Goal: Task Accomplishment & Management: Manage account settings

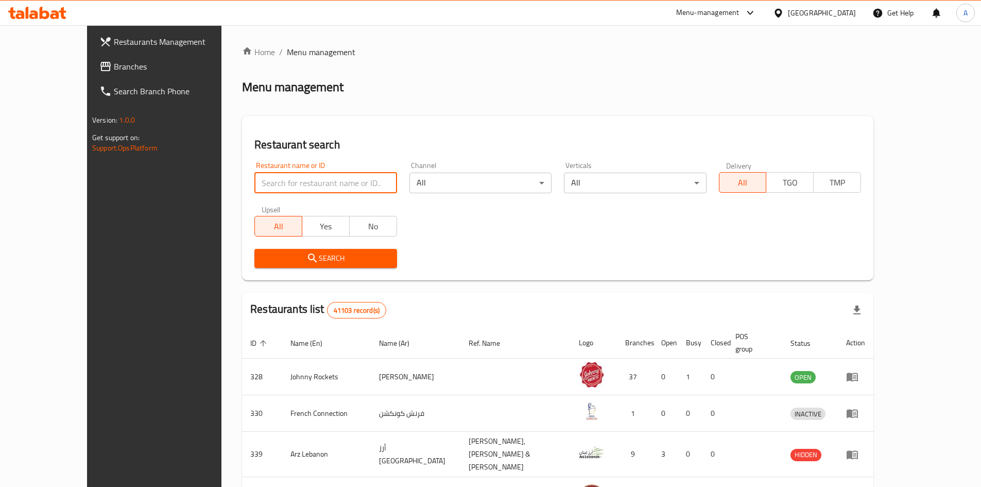
click at [336, 186] on input "search" at bounding box center [325, 182] width 142 height 21
paste input "700691"
type input "700691"
click button "Search" at bounding box center [325, 258] width 142 height 19
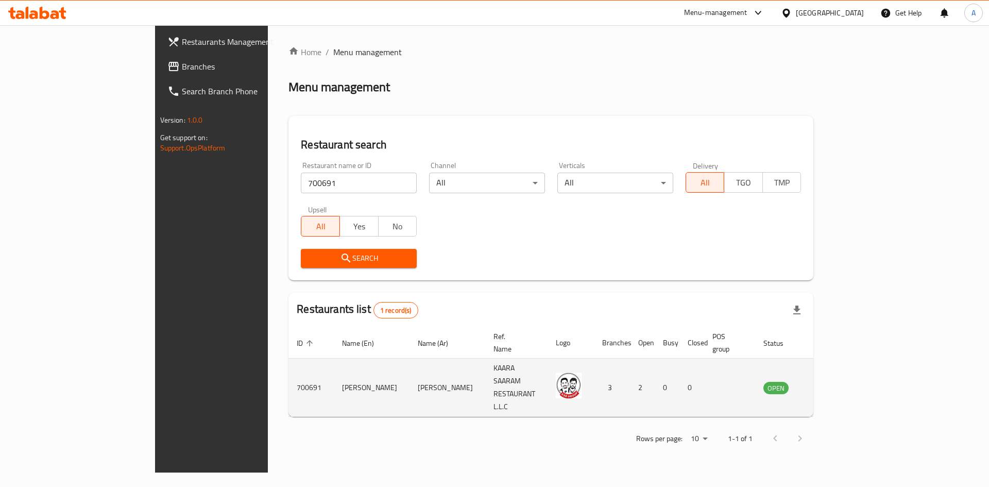
click at [844, 366] on td "enhanced table" at bounding box center [827, 387] width 36 height 58
click at [829, 381] on icon "enhanced table" at bounding box center [823, 387] width 12 height 12
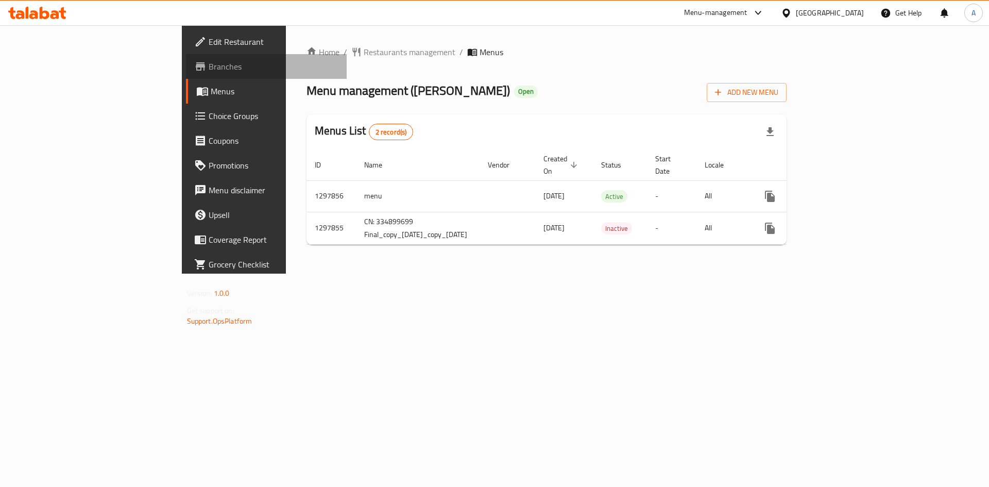
click at [209, 65] on span "Branches" at bounding box center [274, 66] width 130 height 12
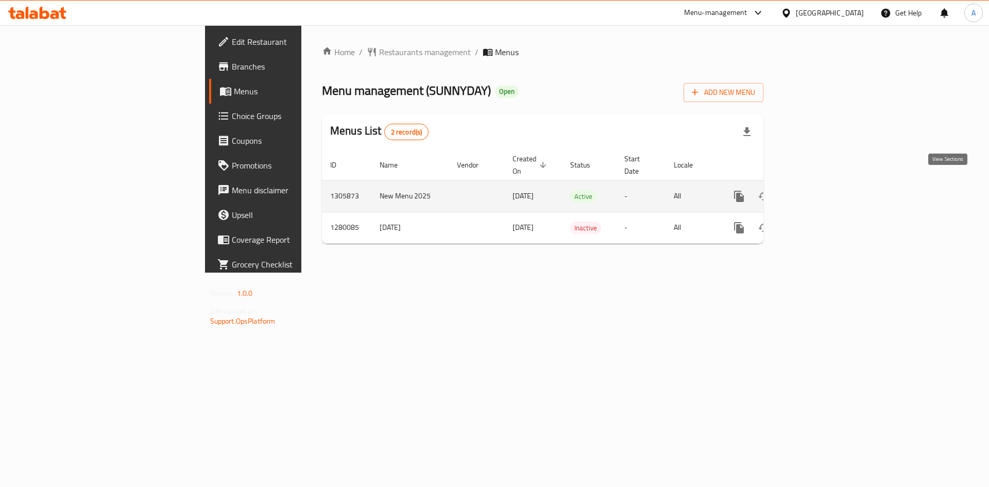
click at [819, 190] on icon "enhanced table" at bounding box center [813, 196] width 12 height 12
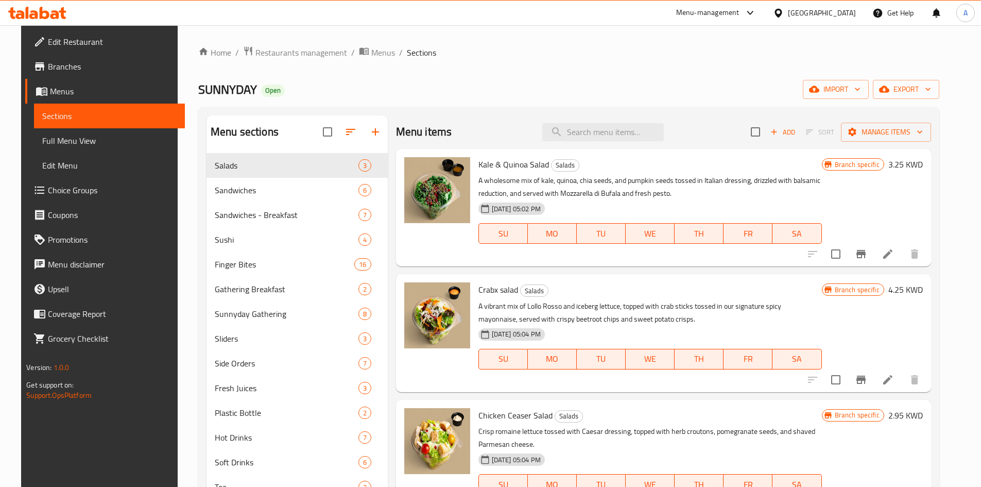
click at [939, 100] on div "Home / Restaurants management / Menus / Sections SUNNYDAY Open import export Me…" at bounding box center [568, 328] width 741 height 564
click at [939, 96] on button "export" at bounding box center [906, 89] width 66 height 19
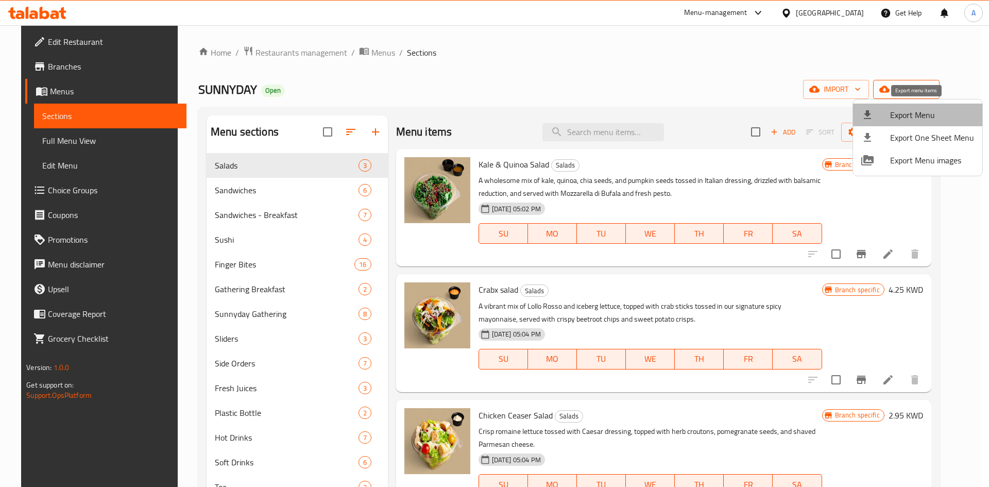
click at [933, 119] on span "Export Menu" at bounding box center [932, 115] width 84 height 12
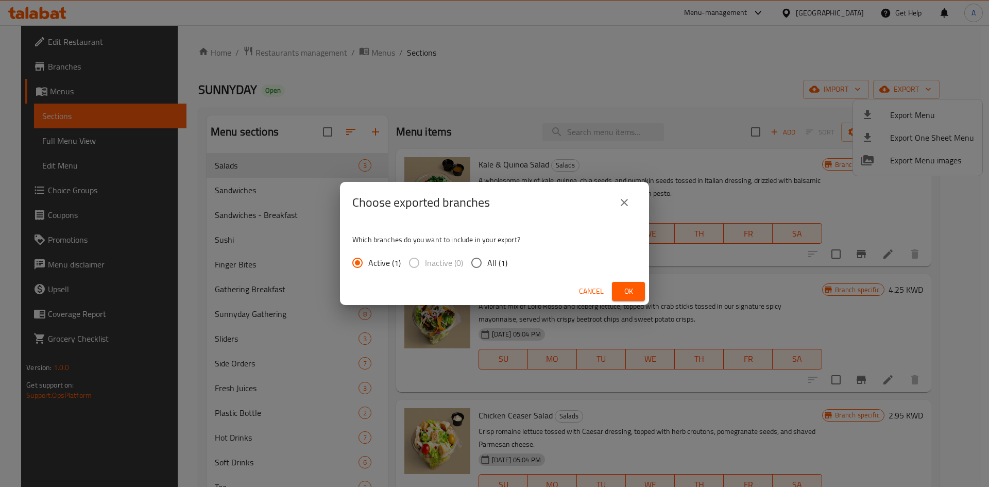
click at [488, 260] on span "All (1)" at bounding box center [497, 262] width 20 height 12
click at [487, 260] on input "All (1)" at bounding box center [476, 263] width 22 height 22
radio input "true"
click at [644, 289] on button "Ok" at bounding box center [628, 291] width 33 height 19
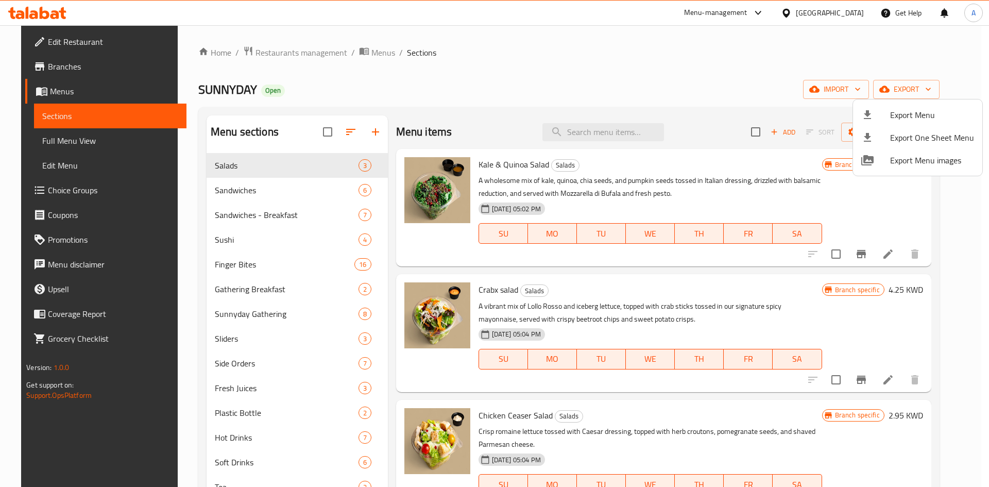
click at [669, 110] on div at bounding box center [494, 243] width 989 height 487
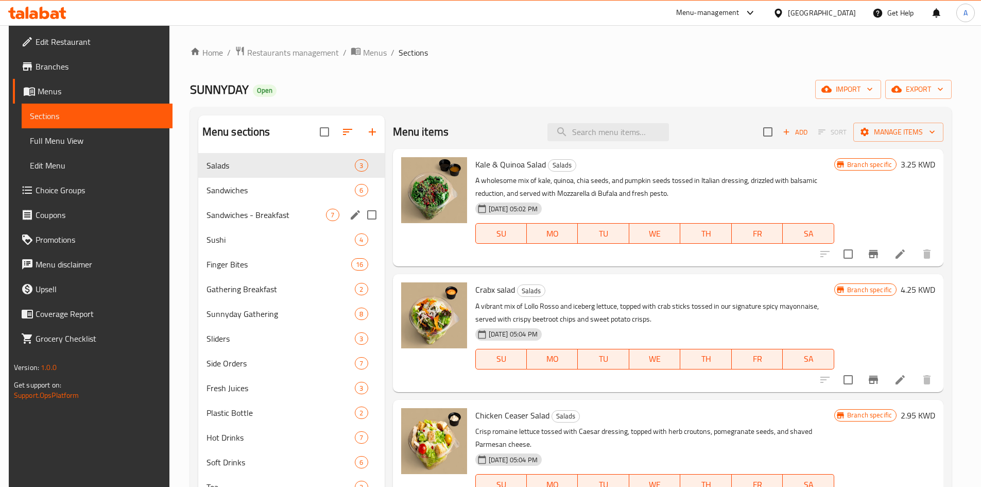
click at [266, 212] on span "Sandwiches - Breakfast" at bounding box center [266, 215] width 120 height 12
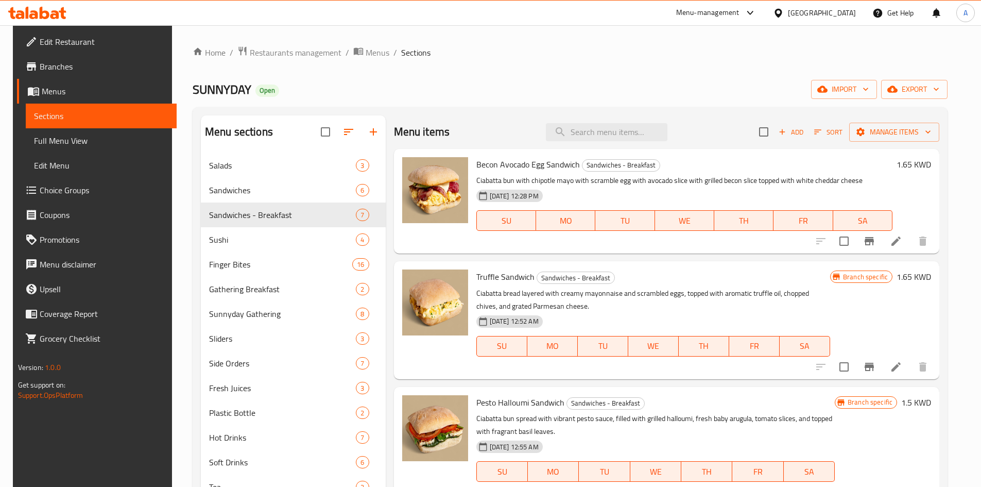
click at [639, 90] on div "SUNNYDAY Open import export" at bounding box center [570, 89] width 755 height 19
click at [919, 88] on span "export" at bounding box center [914, 89] width 50 height 13
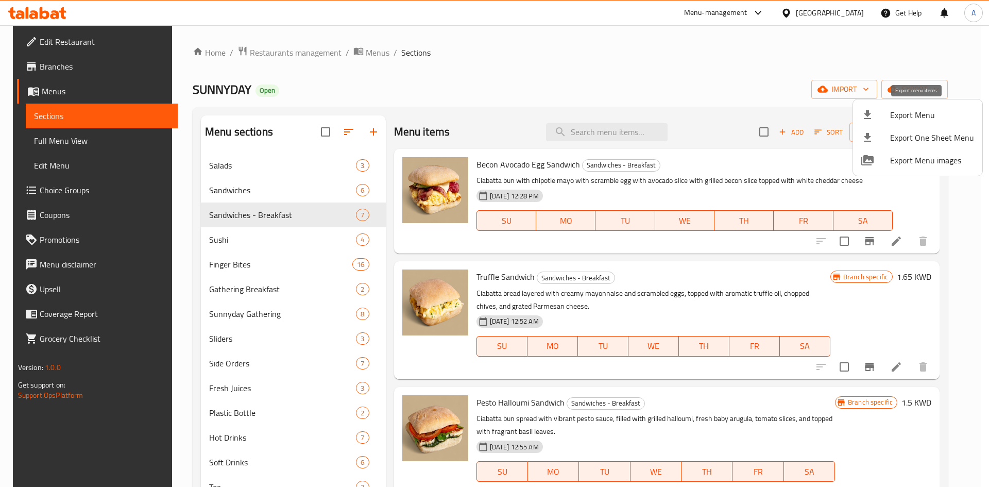
click at [902, 111] on span "Export Menu" at bounding box center [932, 115] width 84 height 12
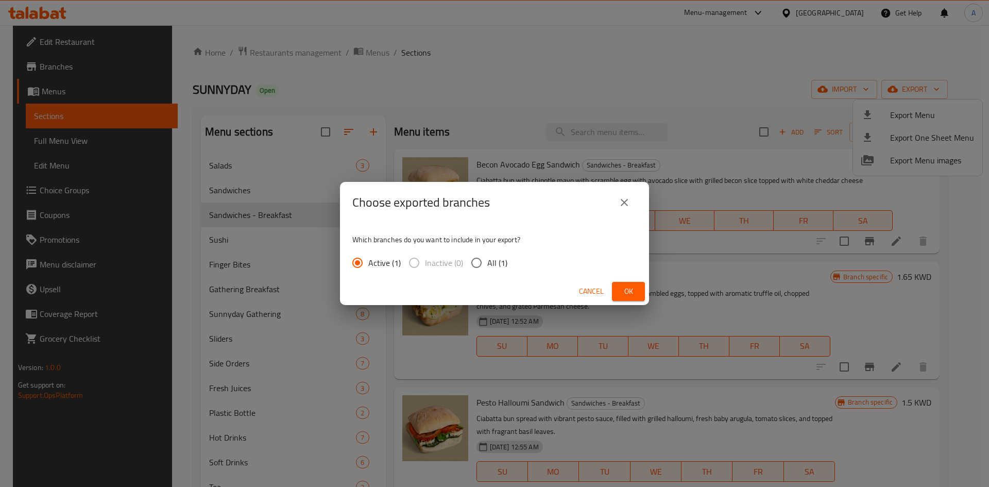
drag, startPoint x: 498, startPoint y: 258, endPoint x: 594, endPoint y: 295, distance: 102.5
click at [498, 260] on span "All (1)" at bounding box center [497, 262] width 20 height 12
click at [487, 260] on input "All (1)" at bounding box center [476, 263] width 22 height 22
radio input "true"
click at [617, 297] on button "Ok" at bounding box center [628, 291] width 33 height 19
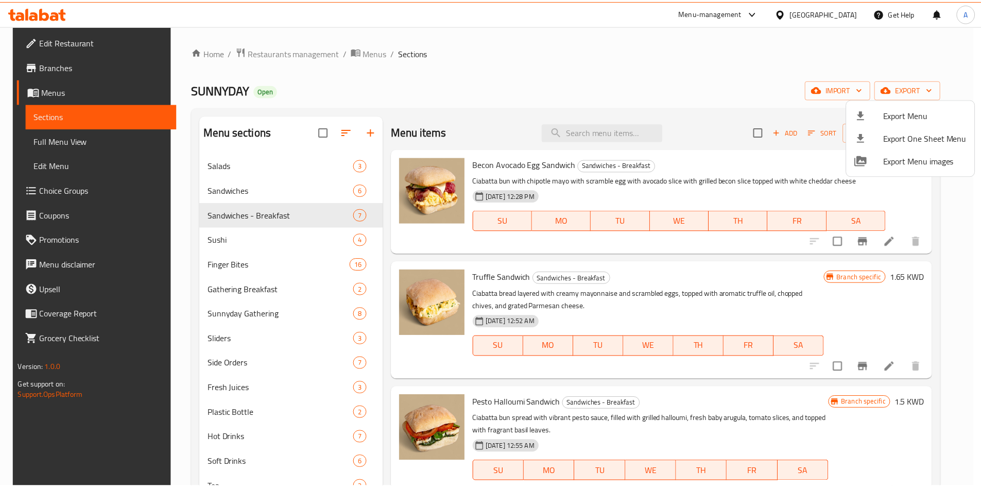
scroll to position [404, 0]
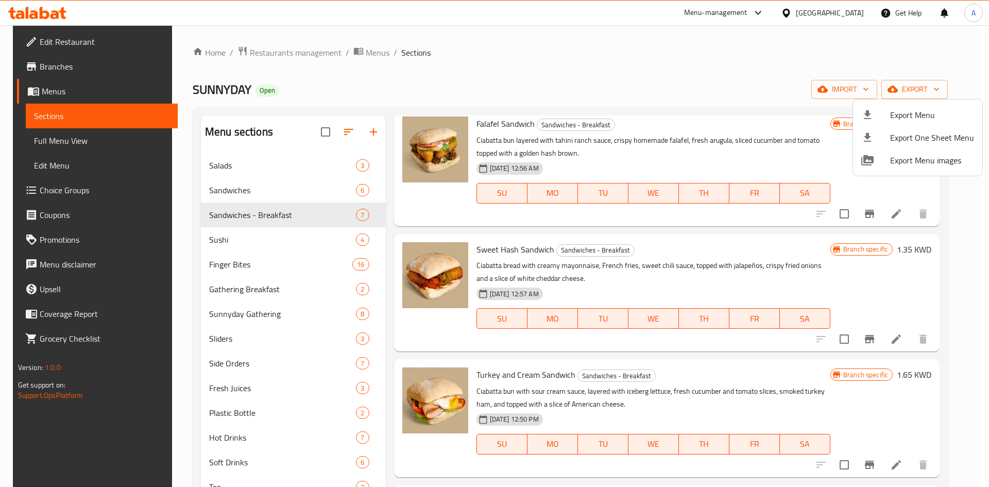
drag, startPoint x: 801, startPoint y: 383, endPoint x: 897, endPoint y: 435, distance: 109.4
click at [801, 384] on div at bounding box center [494, 243] width 989 height 487
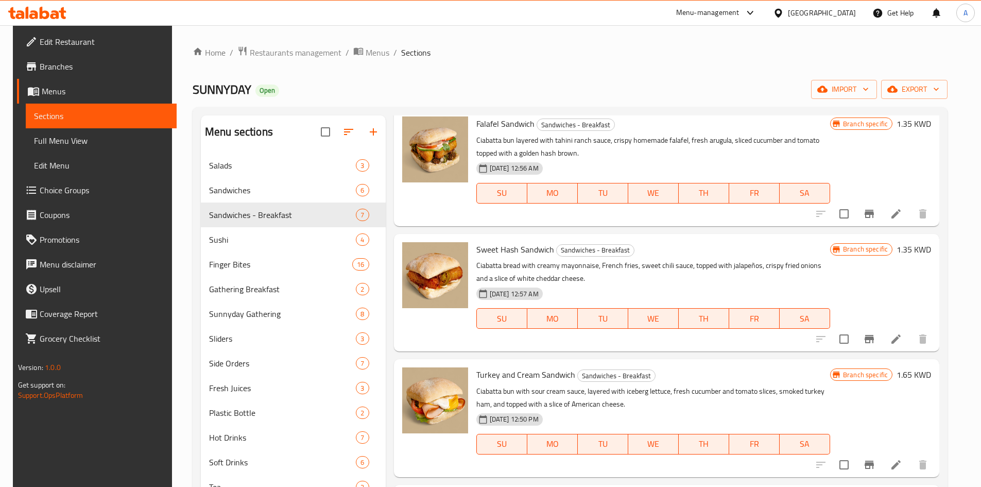
click at [897, 463] on icon at bounding box center [896, 464] width 12 height 12
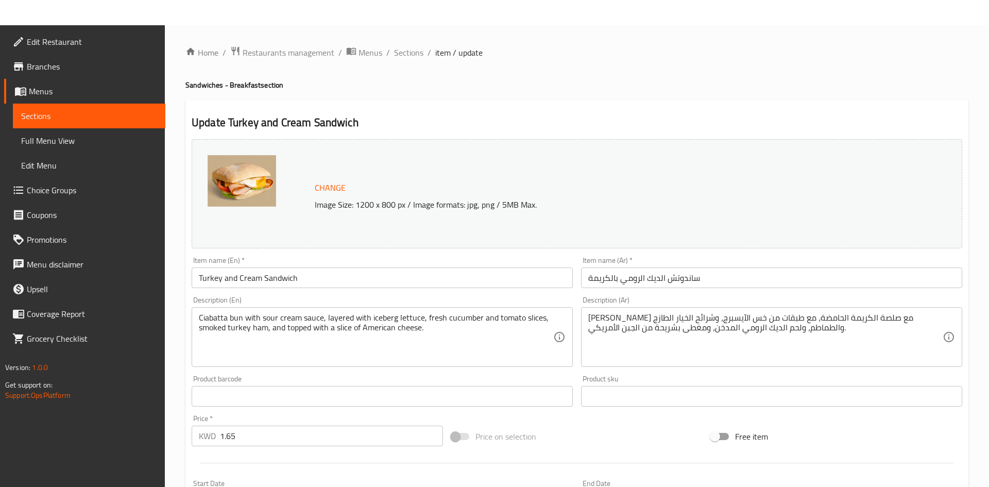
scroll to position [256, 0]
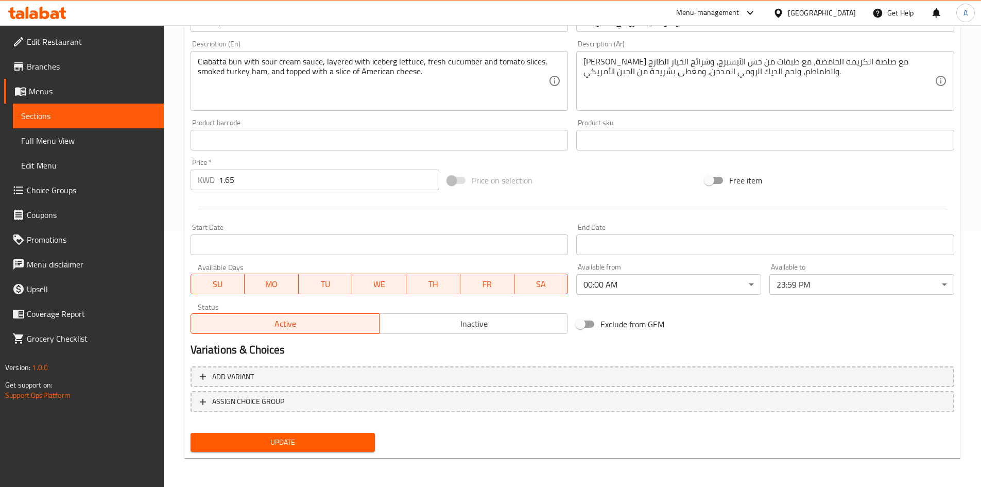
click at [686, 231] on body "​ Menu-management [GEOGRAPHIC_DATA] Get Help A Edit Restaurant Branches Menus S…" at bounding box center [490, -1] width 981 height 461
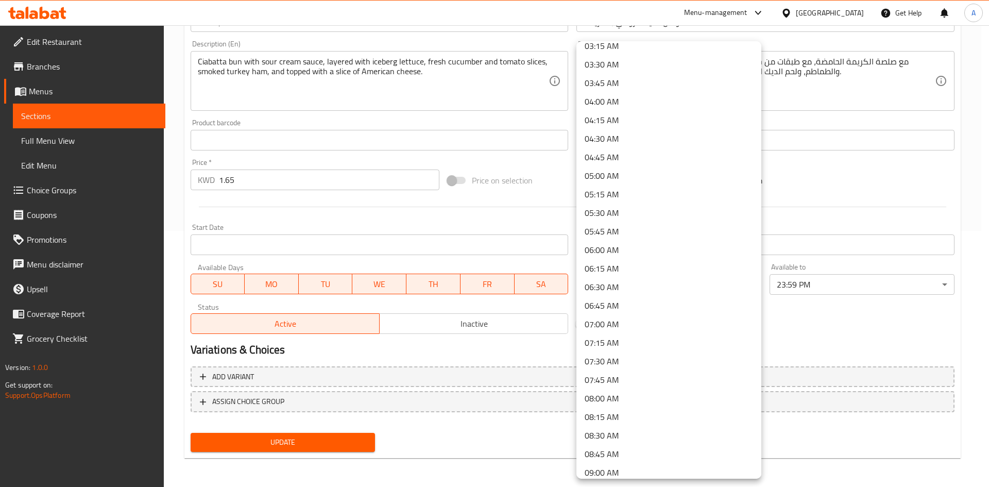
scroll to position [257, 0]
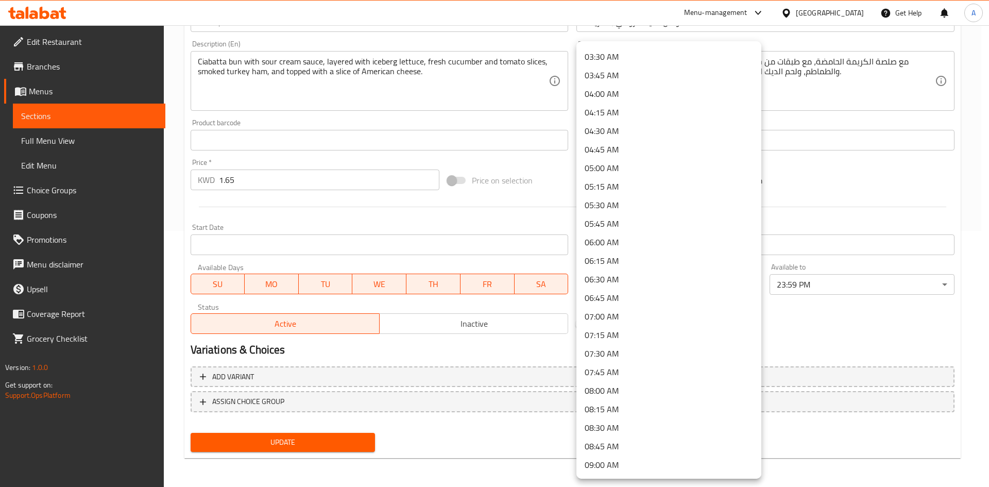
click at [613, 348] on li "07:30 AM" at bounding box center [668, 353] width 185 height 19
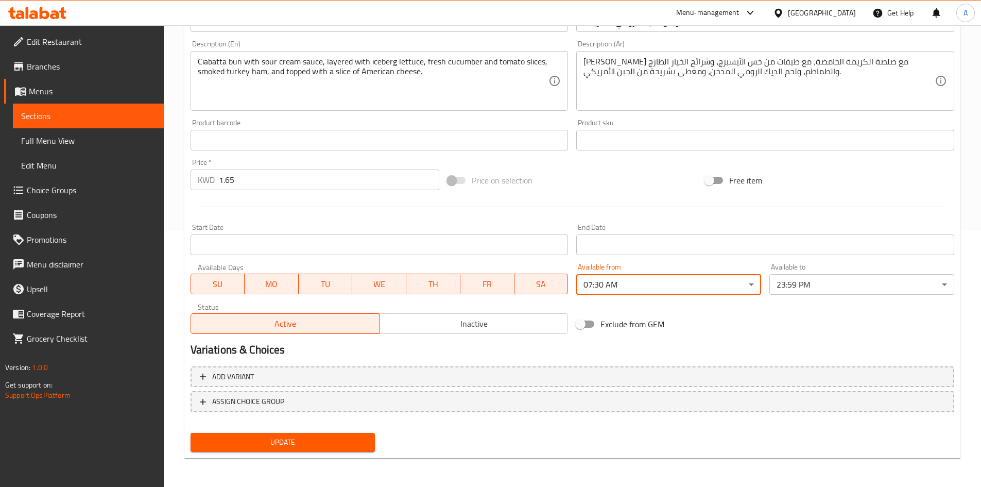
click at [803, 231] on body "​ Menu-management [GEOGRAPHIC_DATA] Get Help A Edit Restaurant Branches Menus S…" at bounding box center [490, -1] width 981 height 461
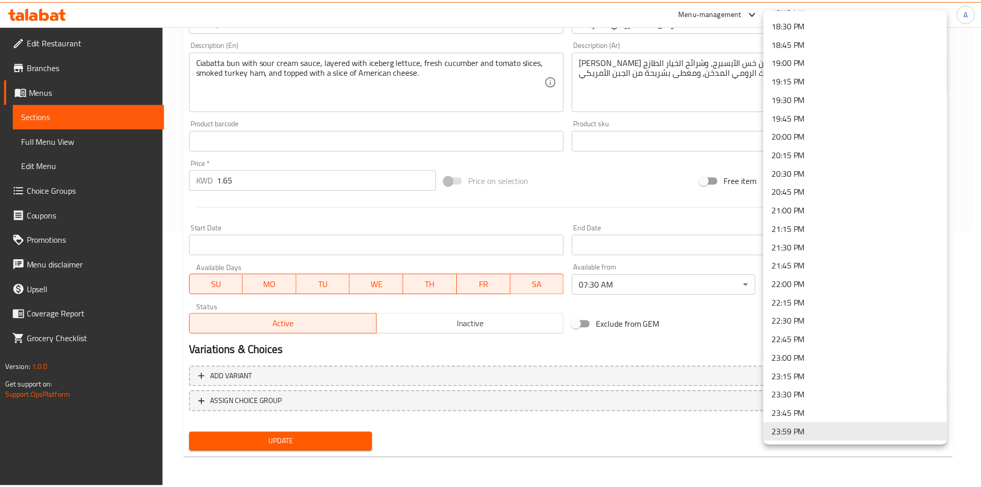
scroll to position [685, 0]
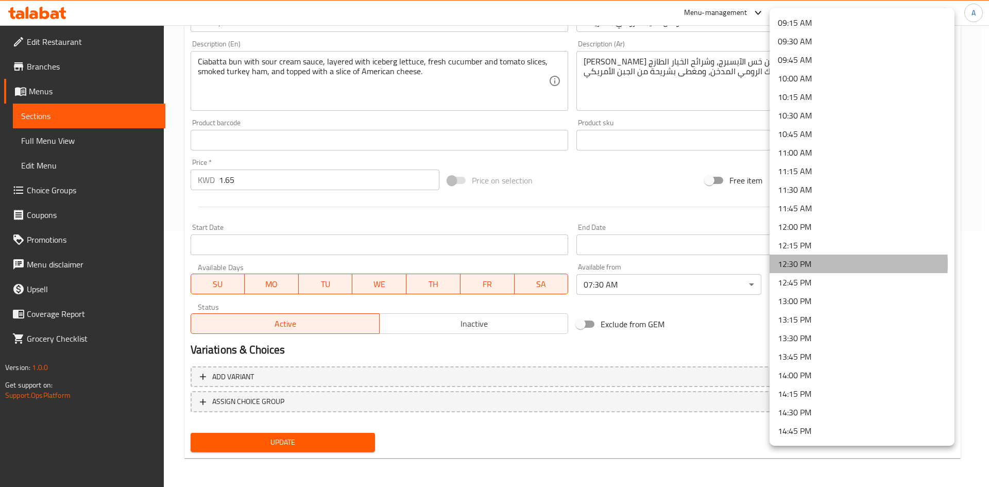
click at [804, 264] on li "12:30 PM" at bounding box center [861, 263] width 185 height 19
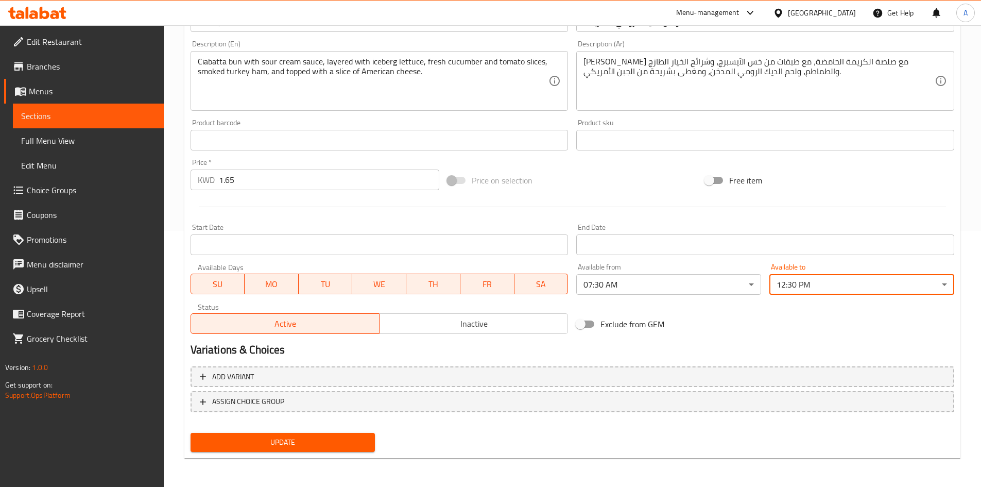
click at [740, 219] on div "End Date End Date" at bounding box center [765, 239] width 386 height 40
click at [360, 438] on span "Update" at bounding box center [283, 442] width 168 height 13
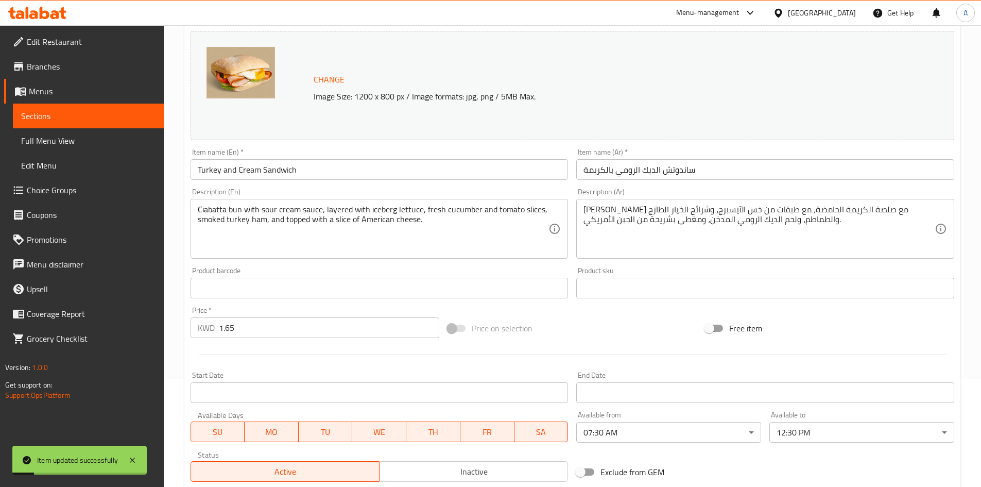
scroll to position [0, 0]
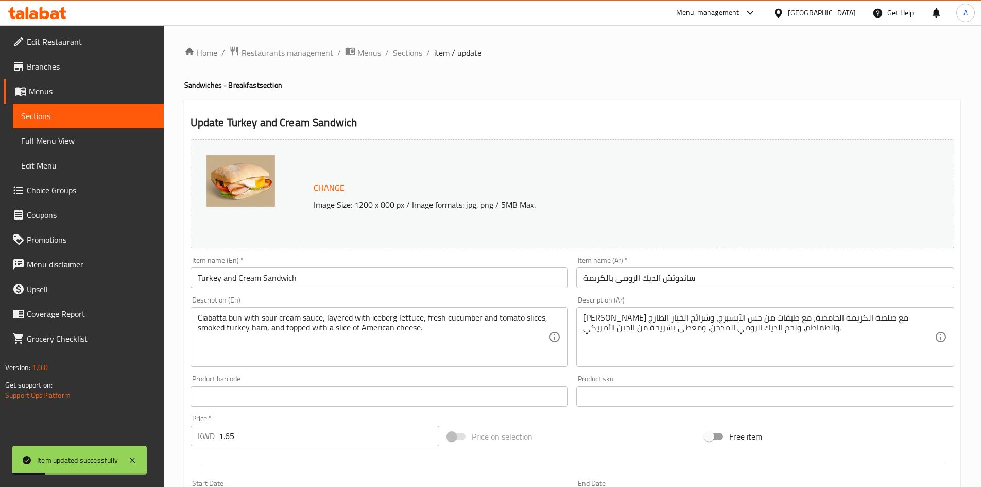
drag, startPoint x: 412, startPoint y: 57, endPoint x: 533, endPoint y: 65, distance: 120.7
click at [412, 57] on span "Sections" at bounding box center [407, 52] width 29 height 12
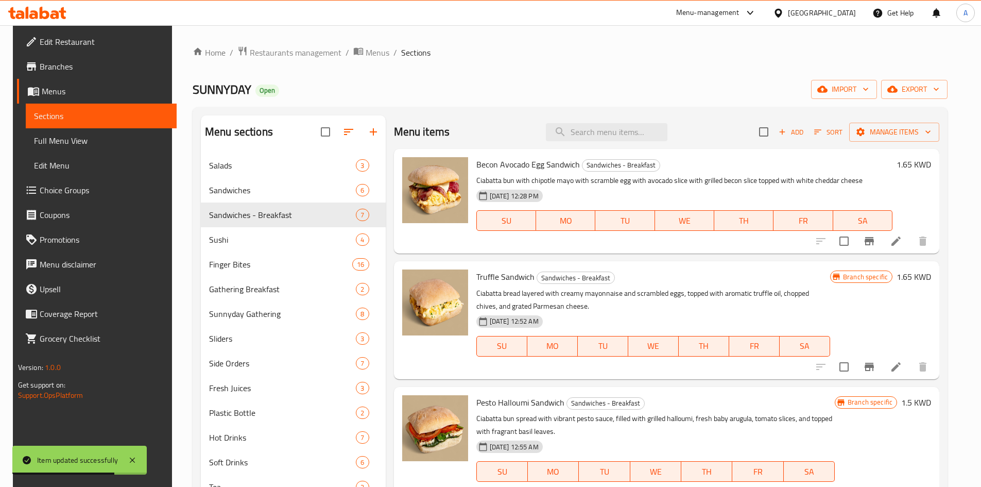
scroll to position [144, 0]
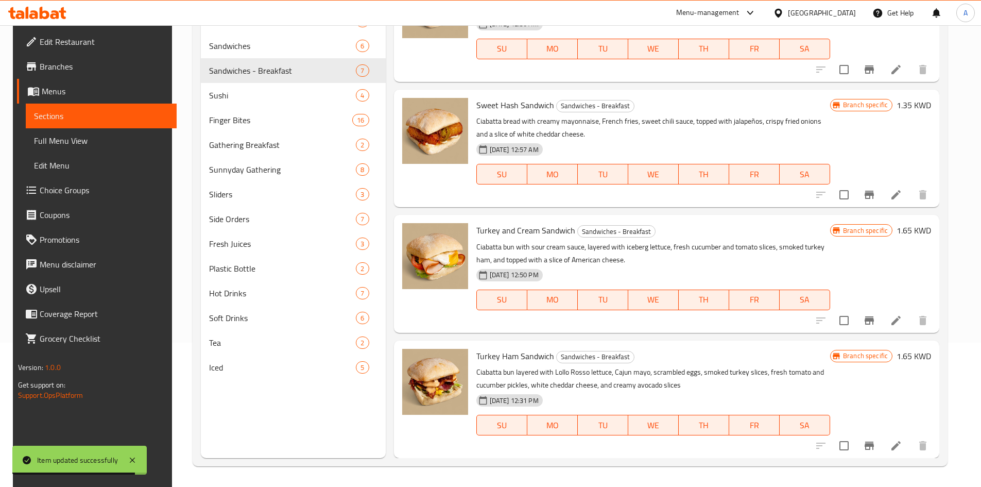
click at [896, 446] on icon at bounding box center [896, 445] width 12 height 12
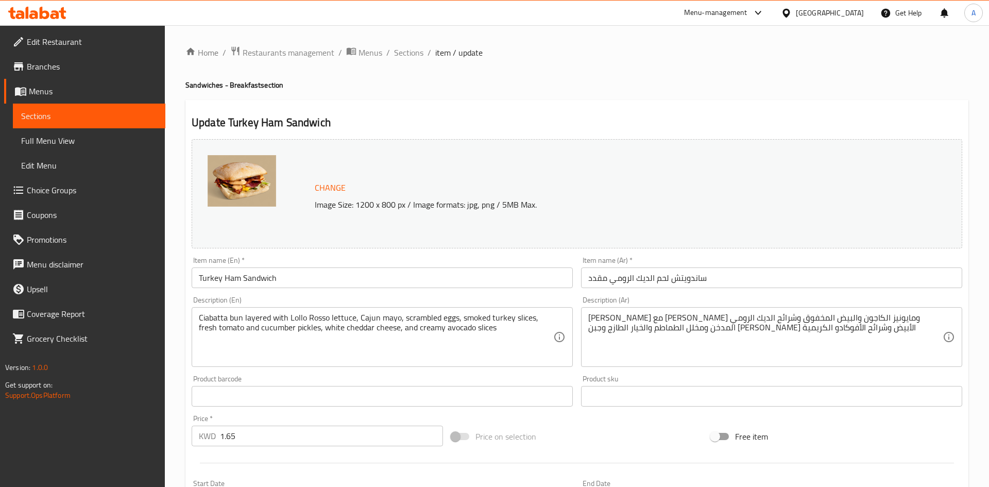
scroll to position [256, 0]
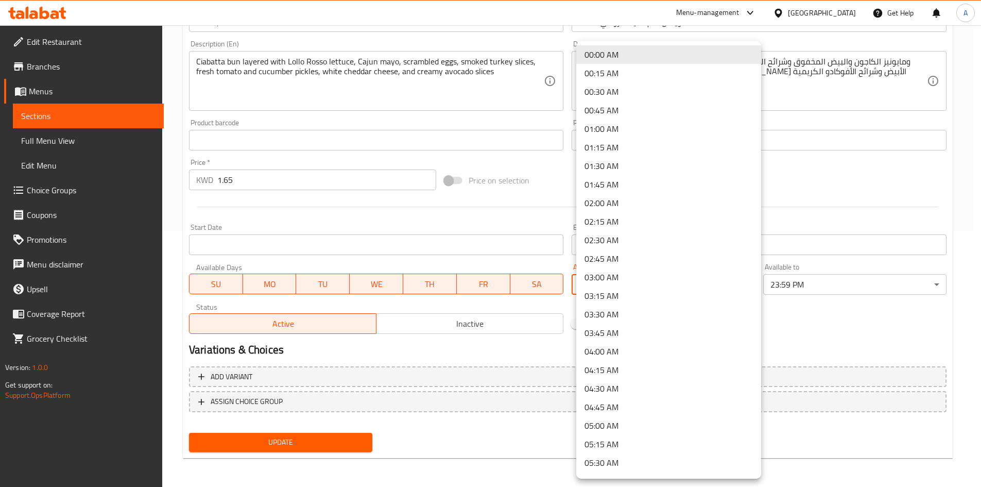
click at [683, 231] on body "​ Menu-management [GEOGRAPHIC_DATA] Get Help A Edit Restaurant Branches Menus S…" at bounding box center [490, -1] width 981 height 461
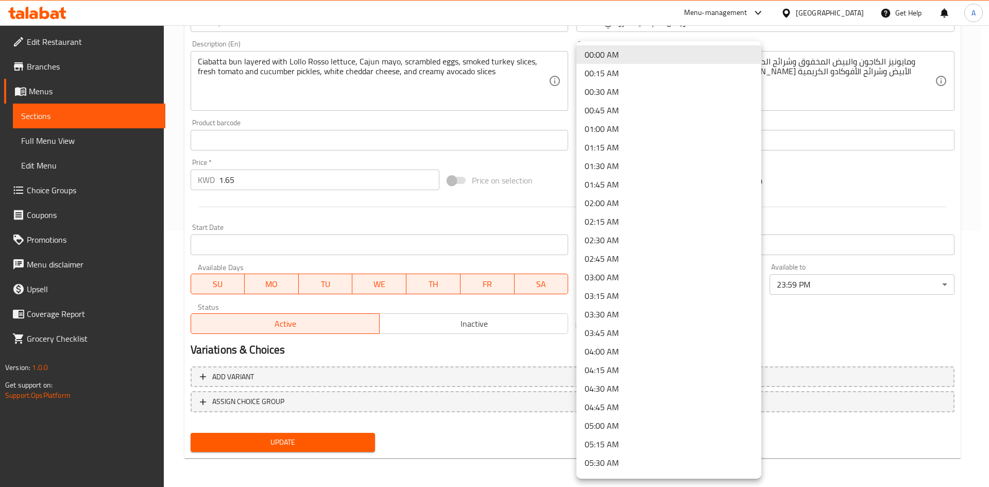
scroll to position [314, 0]
click at [611, 295] on li "07:30 AM" at bounding box center [668, 296] width 185 height 19
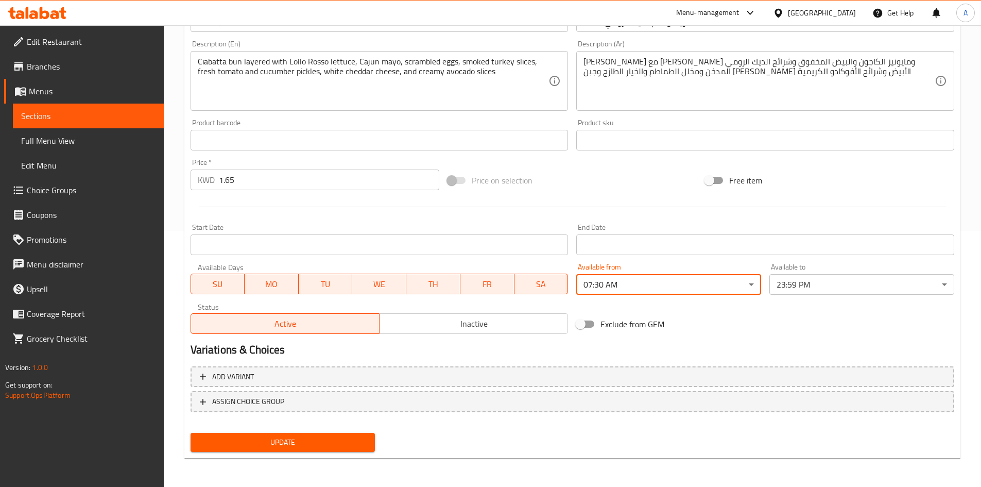
click at [827, 231] on body "​ Menu-management [GEOGRAPHIC_DATA] Get Help A Edit Restaurant Branches Menus S…" at bounding box center [490, -1] width 981 height 461
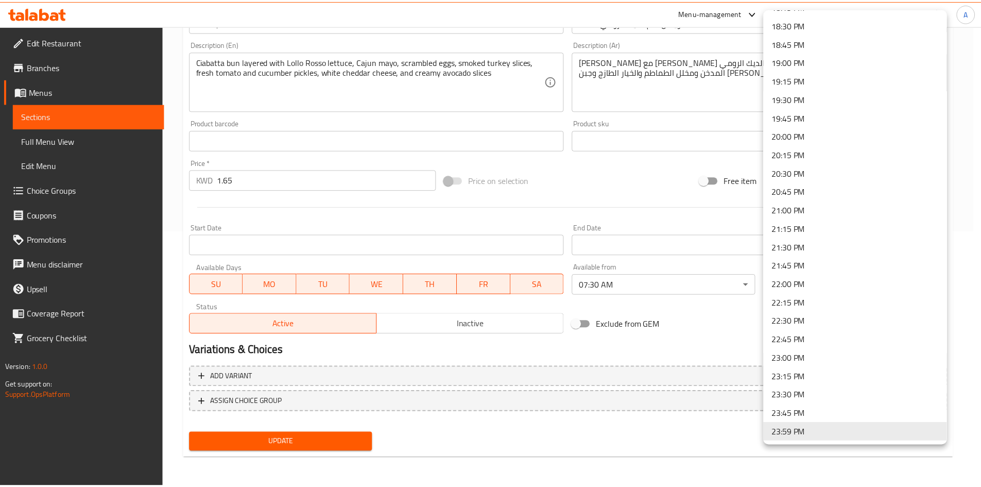
scroll to position [685, 0]
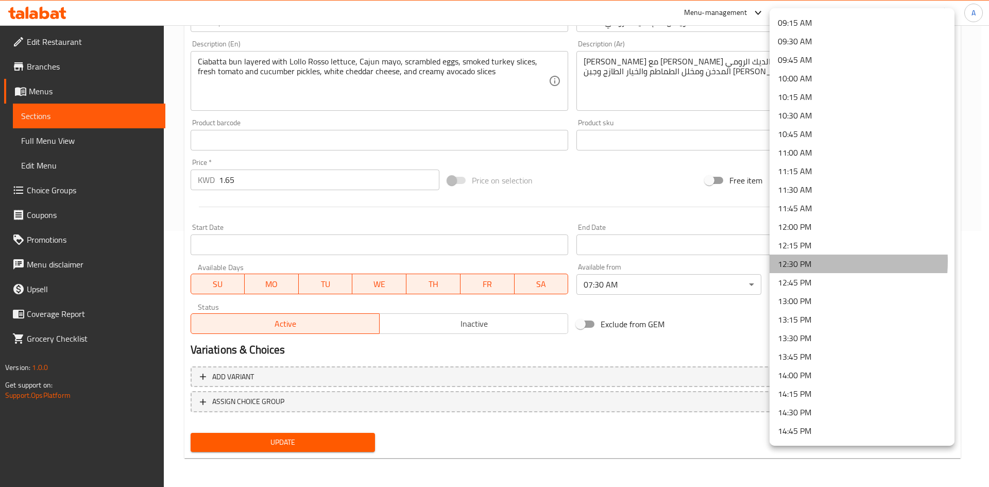
click at [788, 261] on li "12:30 PM" at bounding box center [861, 263] width 185 height 19
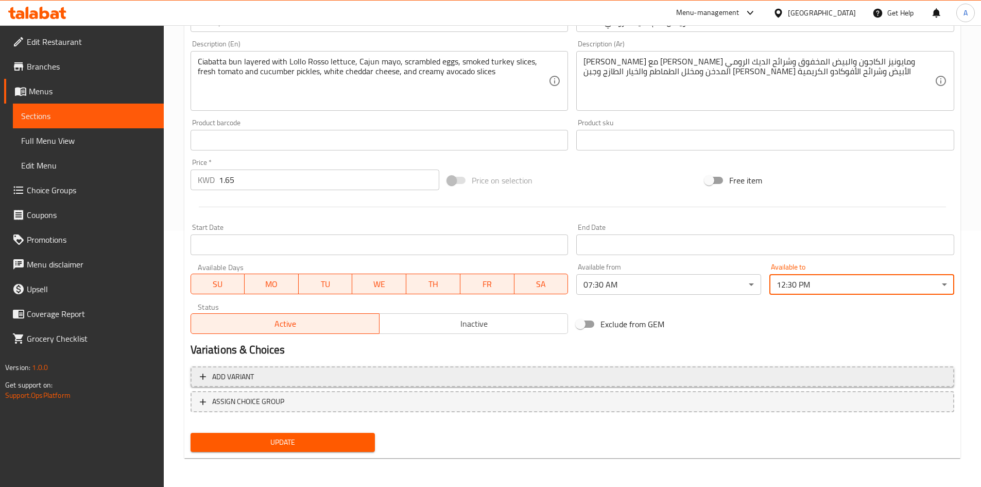
drag, startPoint x: 684, startPoint y: 199, endPoint x: 485, endPoint y: 370, distance: 262.1
click at [680, 210] on div at bounding box center [572, 206] width 772 height 25
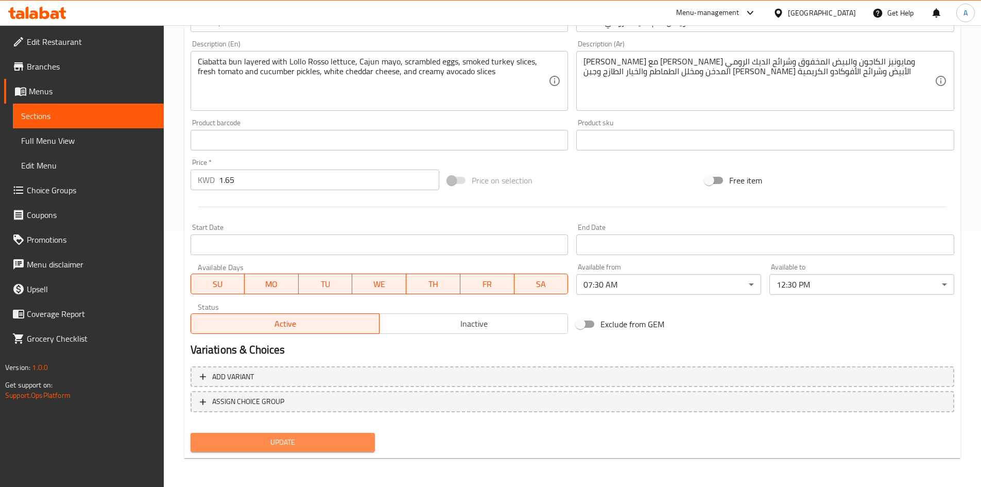
click at [315, 442] on span "Update" at bounding box center [283, 442] width 168 height 13
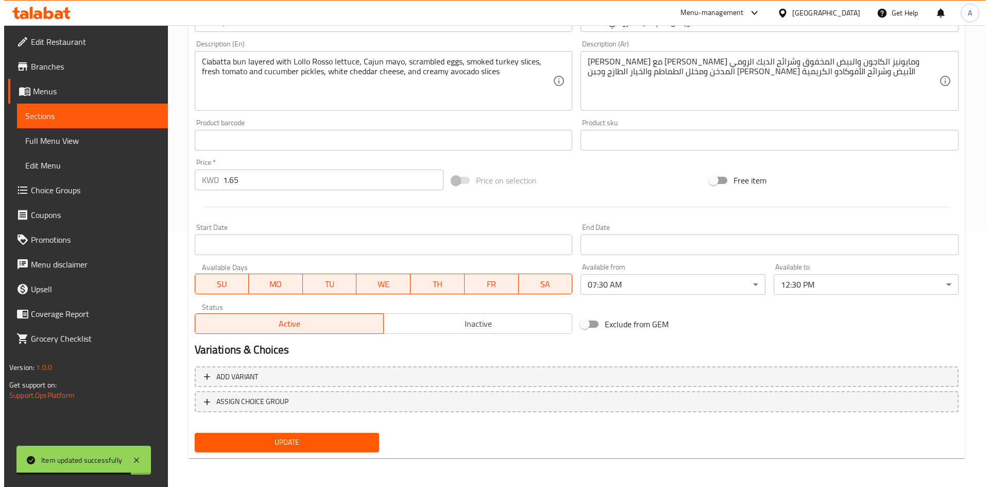
scroll to position [0, 0]
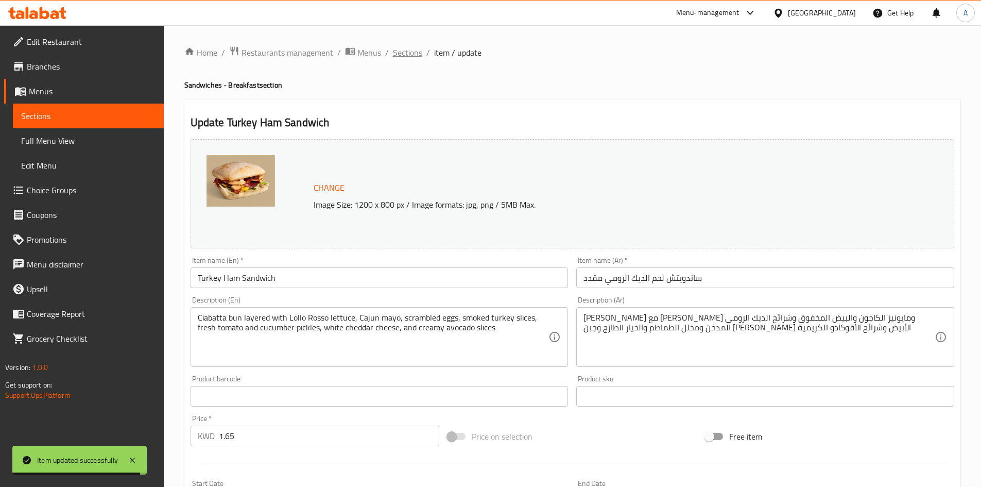
click at [412, 53] on span "Sections" at bounding box center [407, 52] width 29 height 12
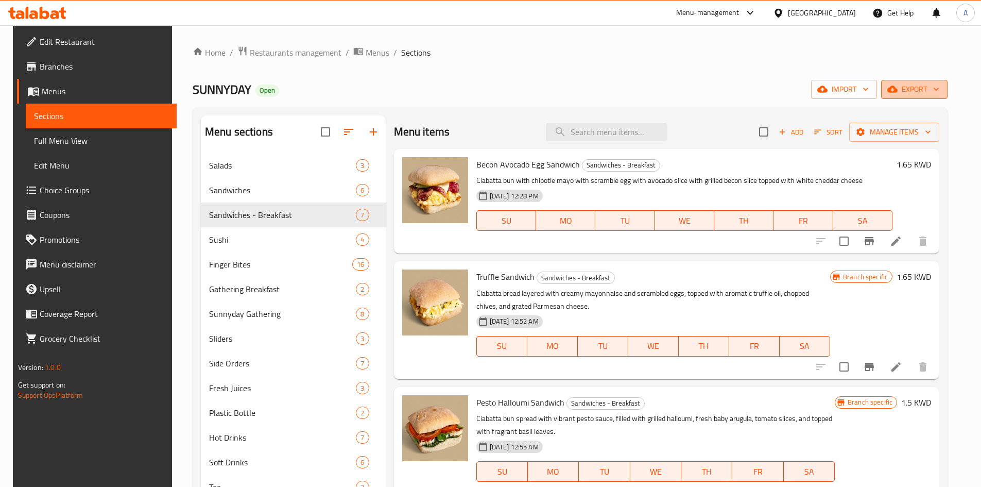
click at [922, 88] on span "export" at bounding box center [914, 89] width 50 height 13
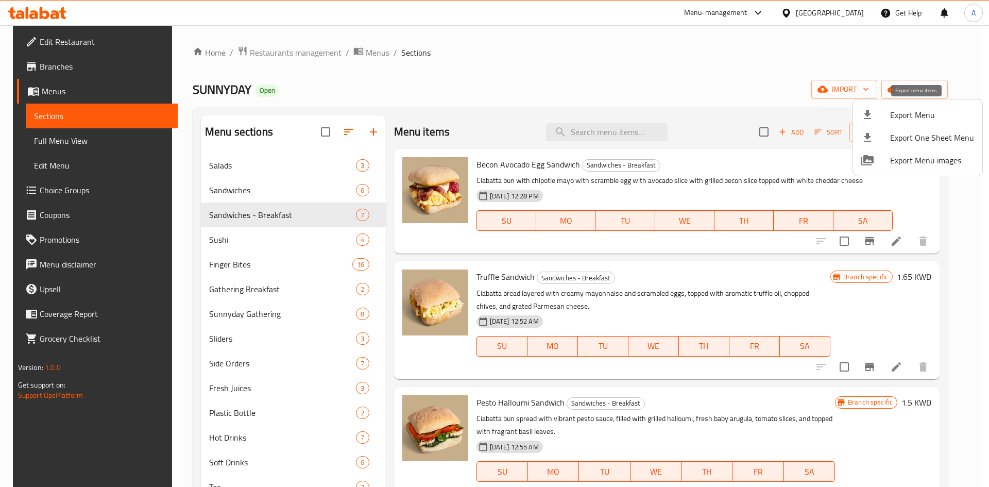
click at [869, 117] on icon at bounding box center [867, 115] width 12 height 12
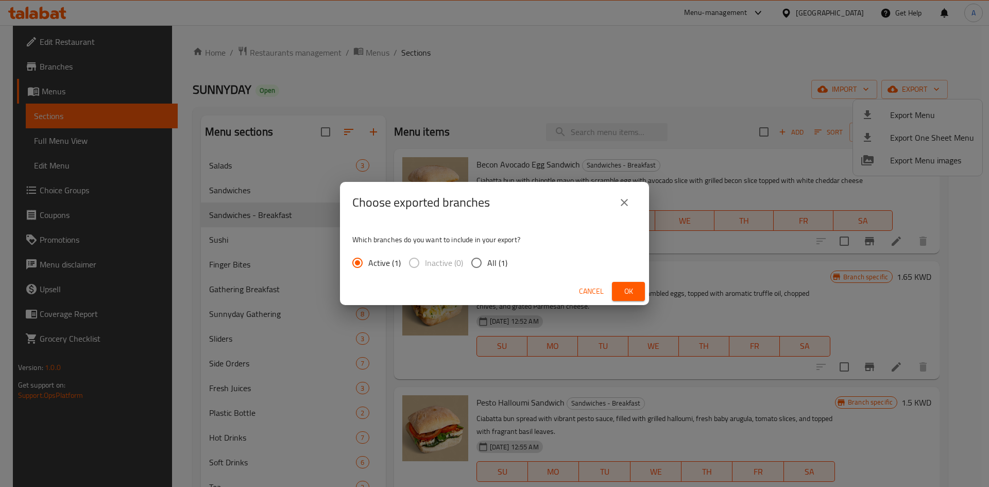
drag, startPoint x: 505, startPoint y: 263, endPoint x: 591, endPoint y: 278, distance: 87.8
click at [510, 263] on div "Active (1) Inactive (0) All (1)" at bounding box center [433, 263] width 163 height 22
drag, startPoint x: 507, startPoint y: 263, endPoint x: 500, endPoint y: 262, distance: 6.7
click at [506, 263] on div "Active (1) Inactive (0) All (1)" at bounding box center [433, 263] width 163 height 22
click at [500, 262] on span "All (1)" at bounding box center [497, 262] width 20 height 12
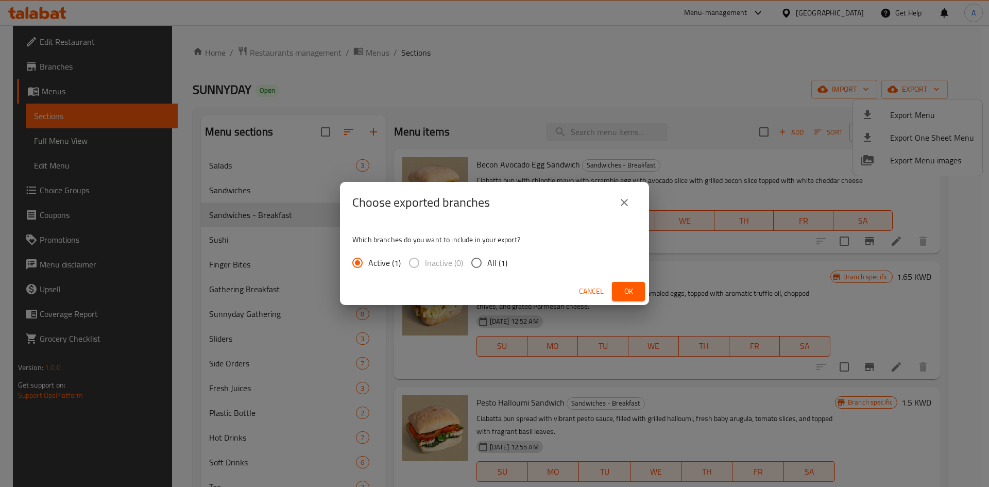
click at [487, 262] on input "All (1)" at bounding box center [476, 263] width 22 height 22
radio input "true"
click at [634, 289] on span "Ok" at bounding box center [628, 291] width 16 height 13
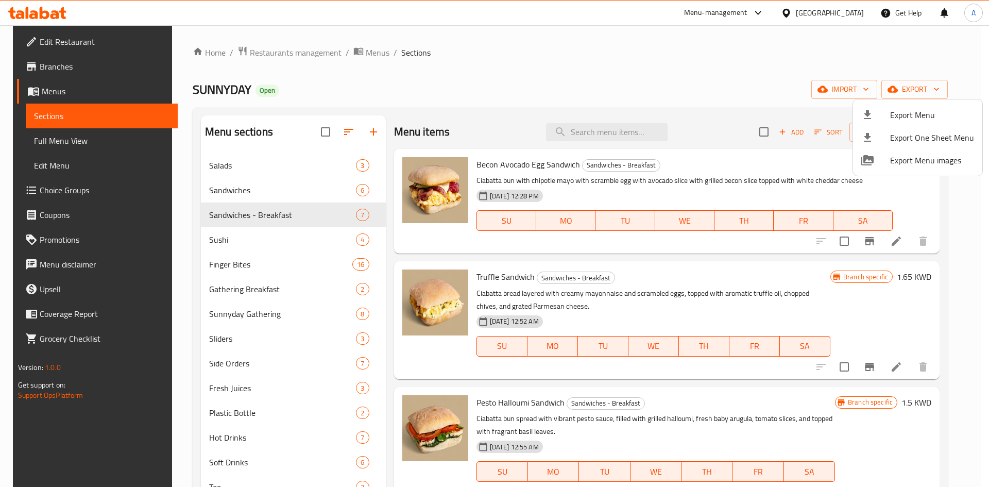
click at [856, 10] on div at bounding box center [494, 243] width 989 height 487
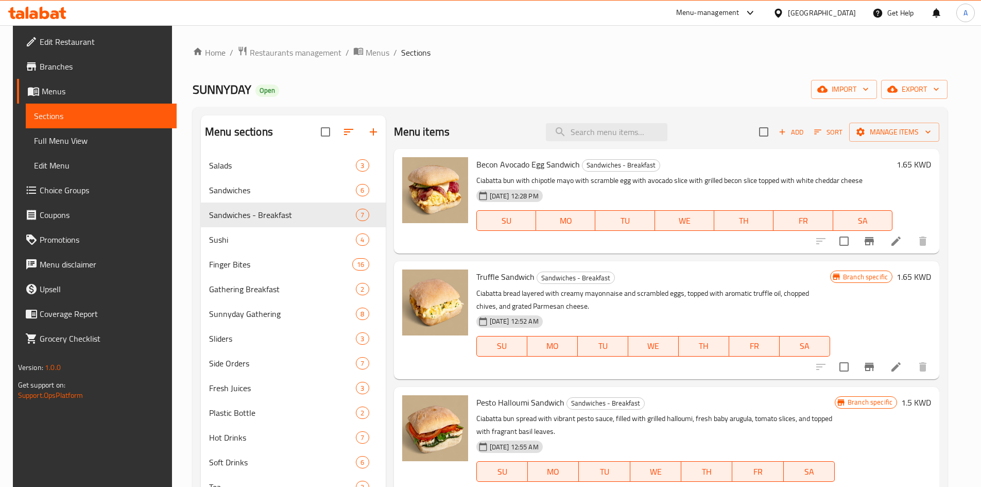
click at [860, 12] on div "[GEOGRAPHIC_DATA]" at bounding box center [814, 13] width 99 height 25
click at [843, 12] on div "[GEOGRAPHIC_DATA]" at bounding box center [822, 12] width 68 height 11
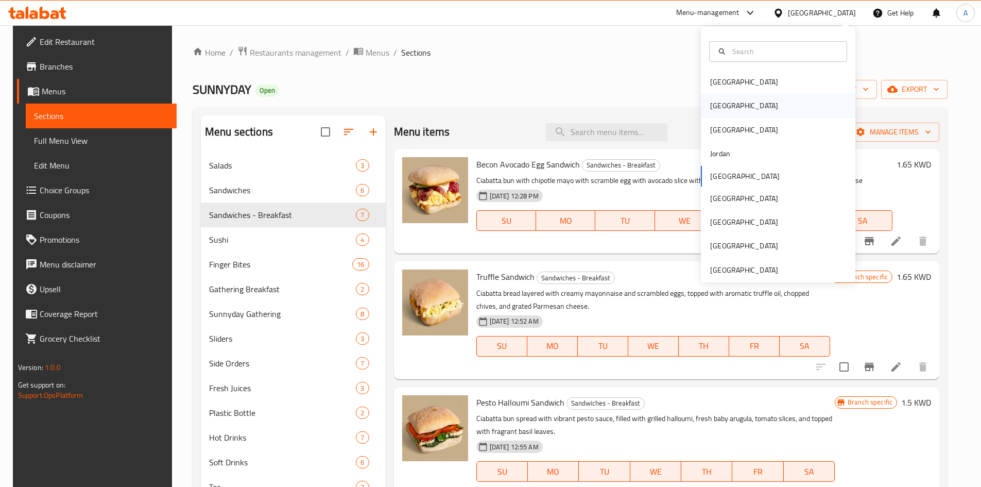
click at [726, 107] on div "[GEOGRAPHIC_DATA]" at bounding box center [744, 106] width 84 height 24
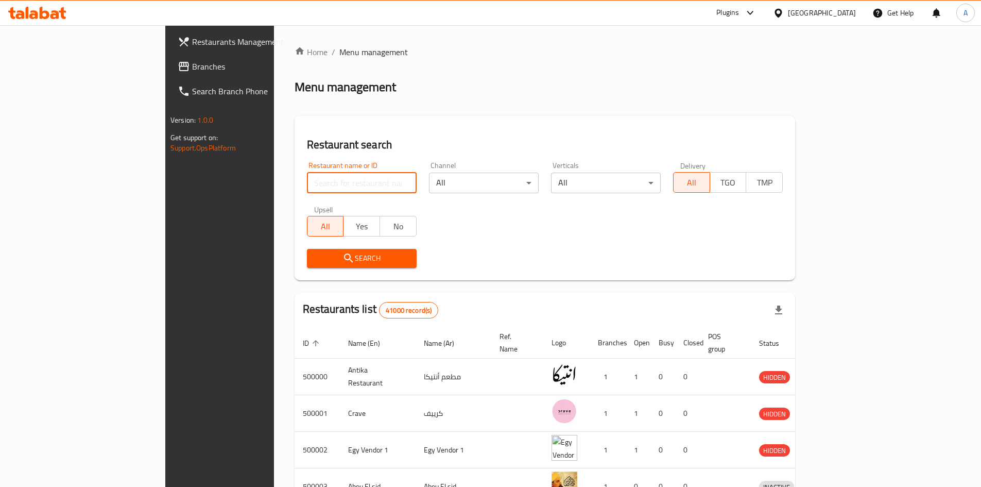
drag, startPoint x: 361, startPoint y: 184, endPoint x: 367, endPoint y: 193, distance: 10.2
click at [361, 184] on input "search" at bounding box center [362, 182] width 110 height 21
paste input "731750"
type input "731750"
click at [355, 259] on span "Search" at bounding box center [361, 258] width 93 height 13
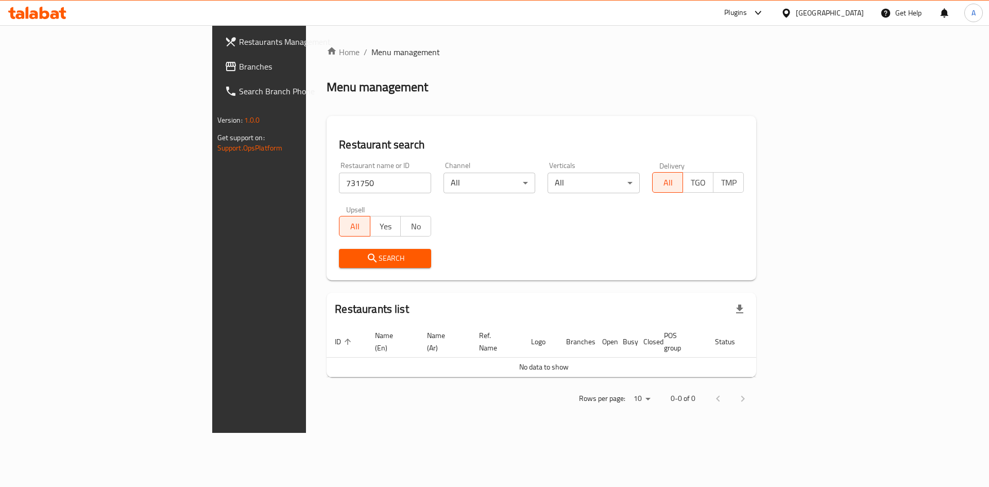
click at [796, 9] on div at bounding box center [788, 12] width 15 height 11
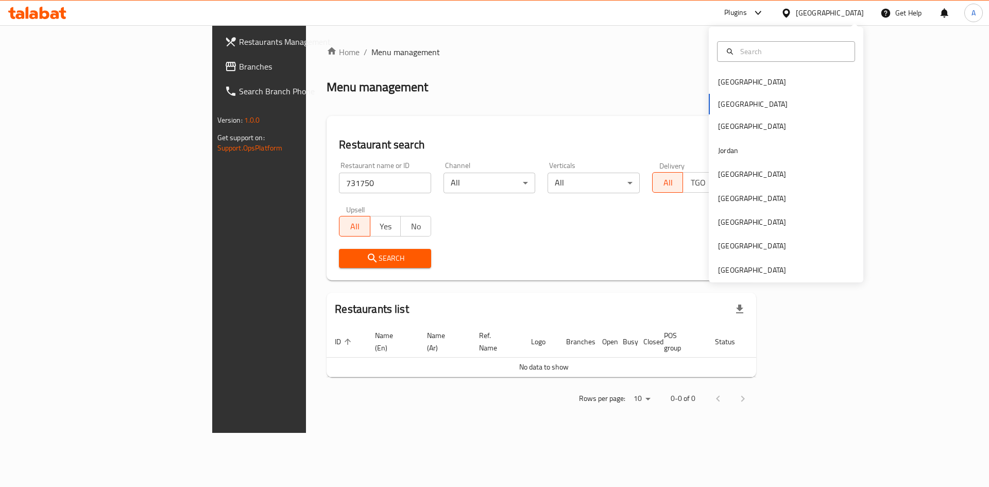
click at [216, 63] on link "Branches" at bounding box center [296, 66] width 161 height 25
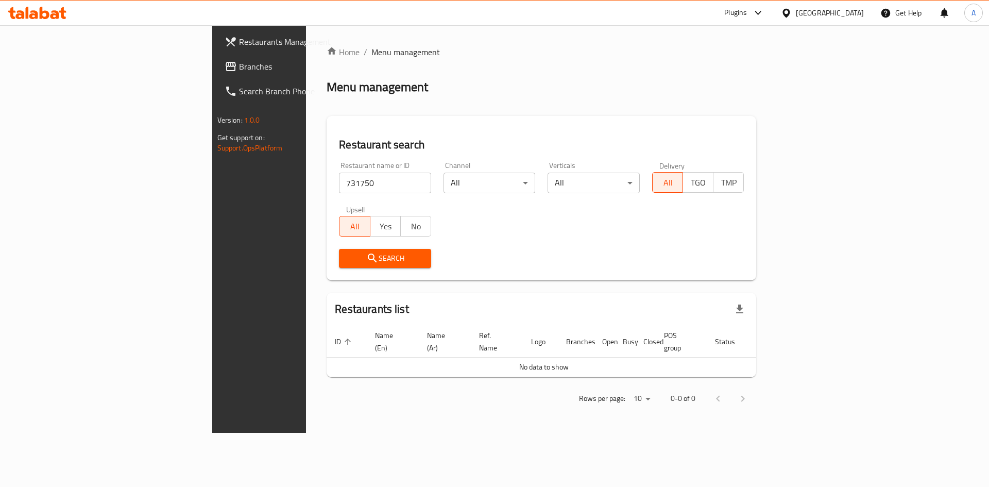
click at [337, 160] on div "Restaurant name or ID 731750 Restaurant name or ID" at bounding box center [385, 177] width 105 height 44
